Goal: Transaction & Acquisition: Book appointment/travel/reservation

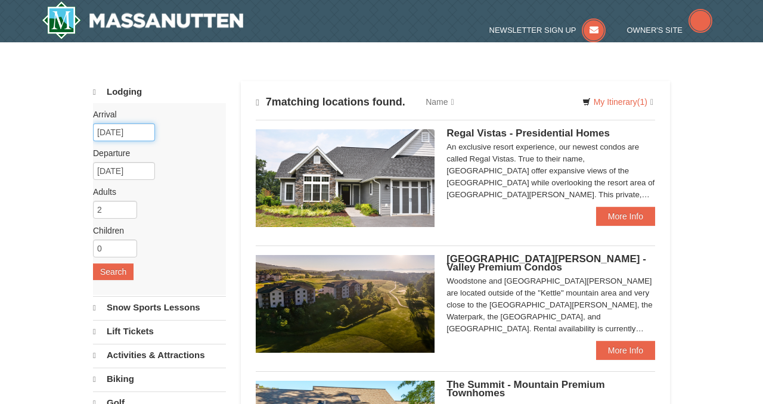
click at [132, 129] on input "09/05/2025" at bounding box center [124, 132] width 62 height 18
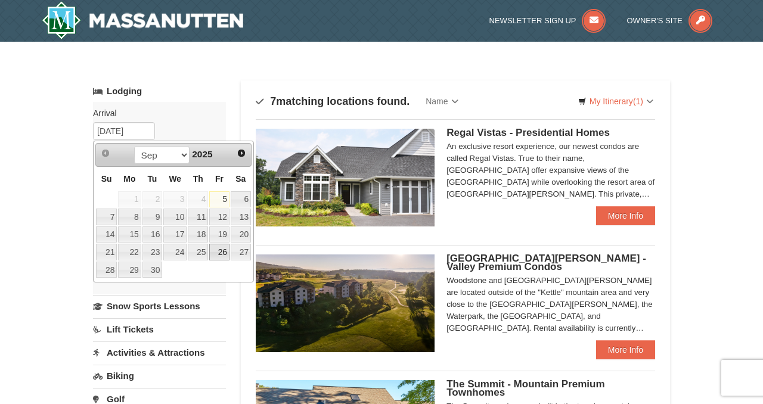
click at [218, 251] on link "26" at bounding box center [219, 252] width 20 height 17
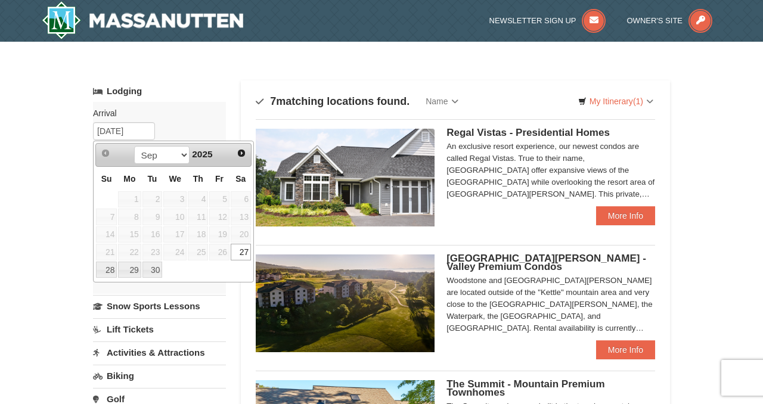
type input "[DATE]"
type input "09/27/2025"
click at [103, 271] on button "Search" at bounding box center [113, 270] width 41 height 17
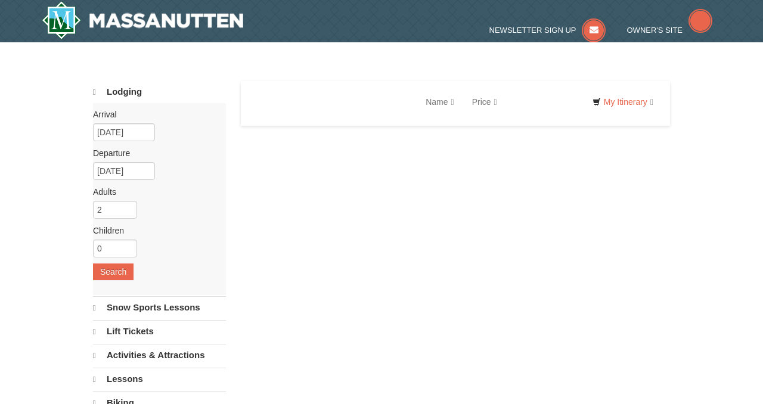
select select "9"
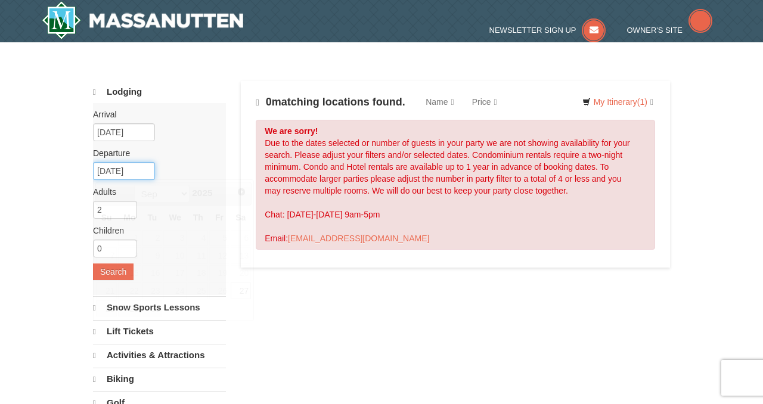
click at [115, 170] on input "09/27/2025" at bounding box center [124, 171] width 62 height 18
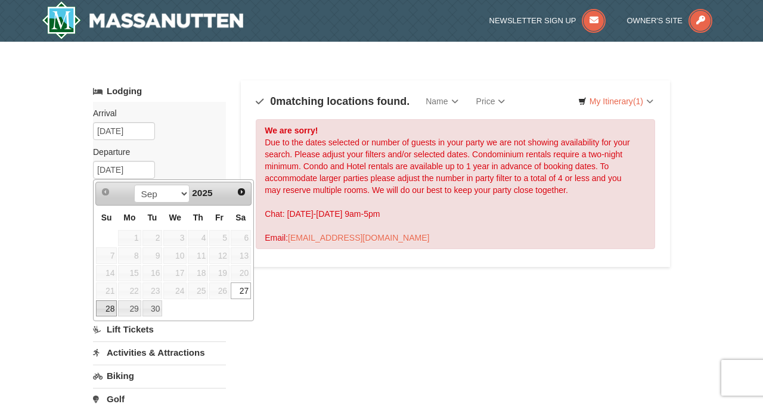
click at [111, 305] on link "28" at bounding box center [106, 308] width 21 height 17
type input "[DATE]"
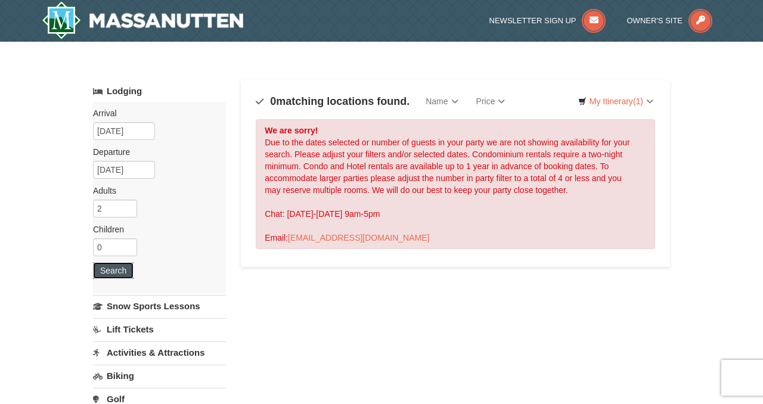
click at [123, 268] on button "Search" at bounding box center [113, 270] width 41 height 17
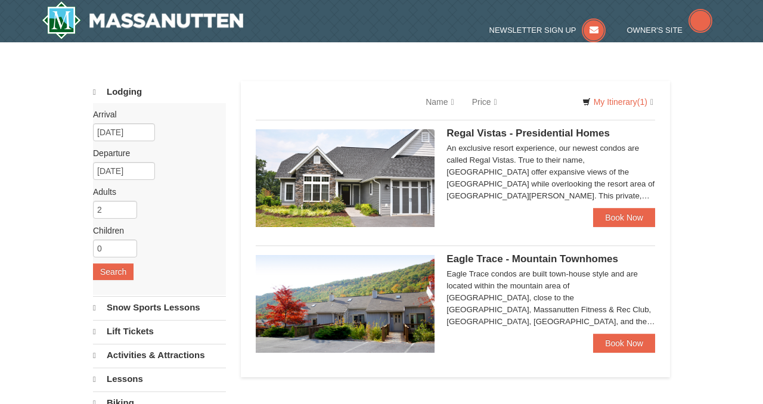
select select "9"
